Goal: Task Accomplishment & Management: Manage account settings

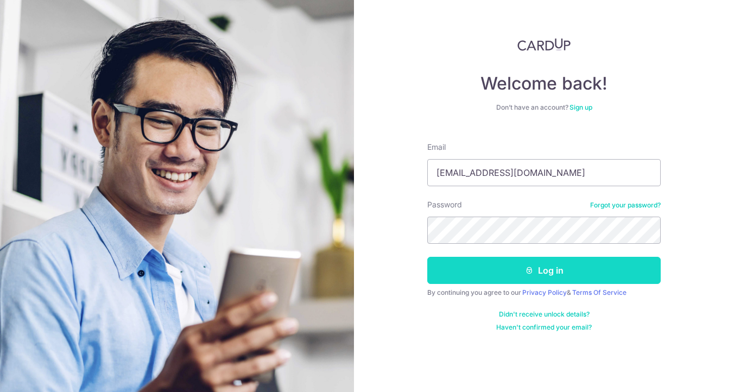
click at [539, 265] on button "Log in" at bounding box center [543, 270] width 233 height 27
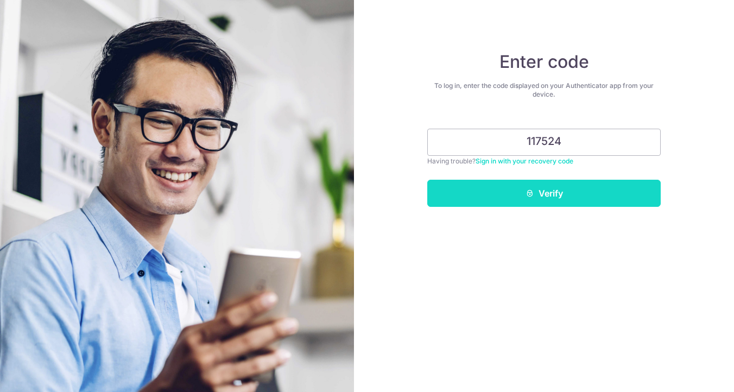
type input "117524"
click at [589, 200] on button "Verify" at bounding box center [543, 193] width 233 height 27
